Goal: Check status

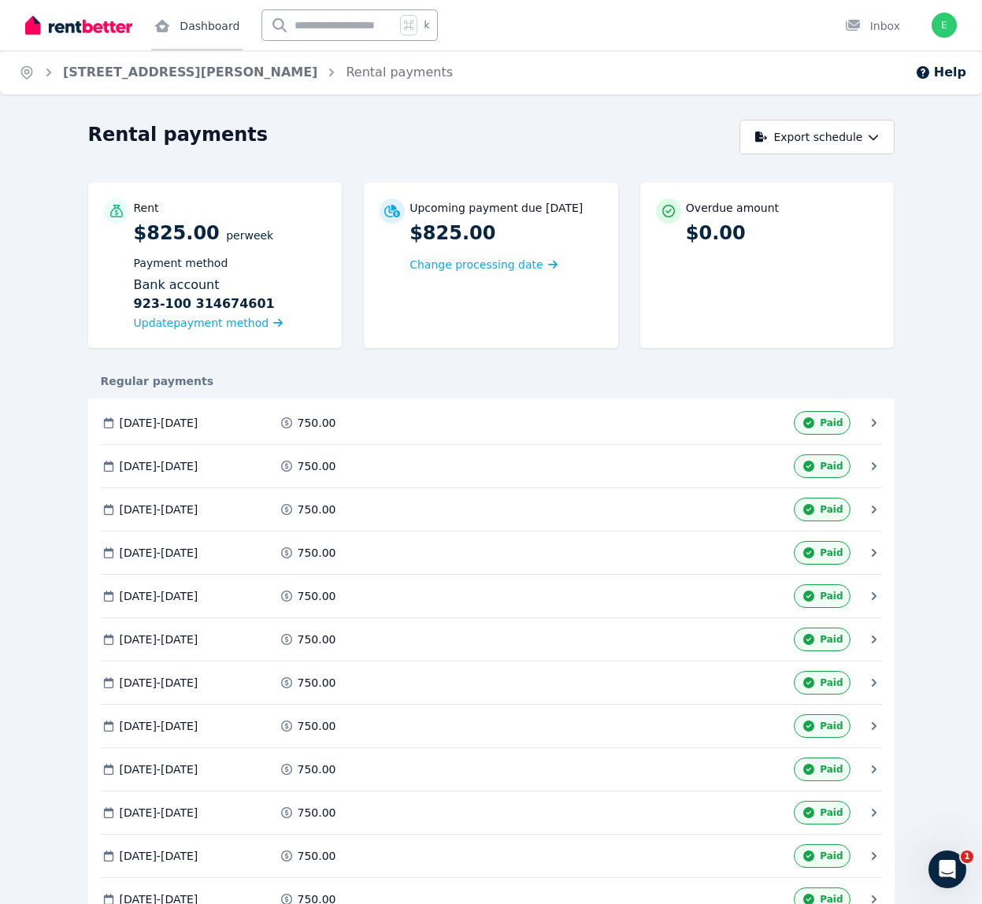
click at [177, 24] on link "Dashboard" at bounding box center [196, 25] width 91 height 50
